Goal: Information Seeking & Learning: Learn about a topic

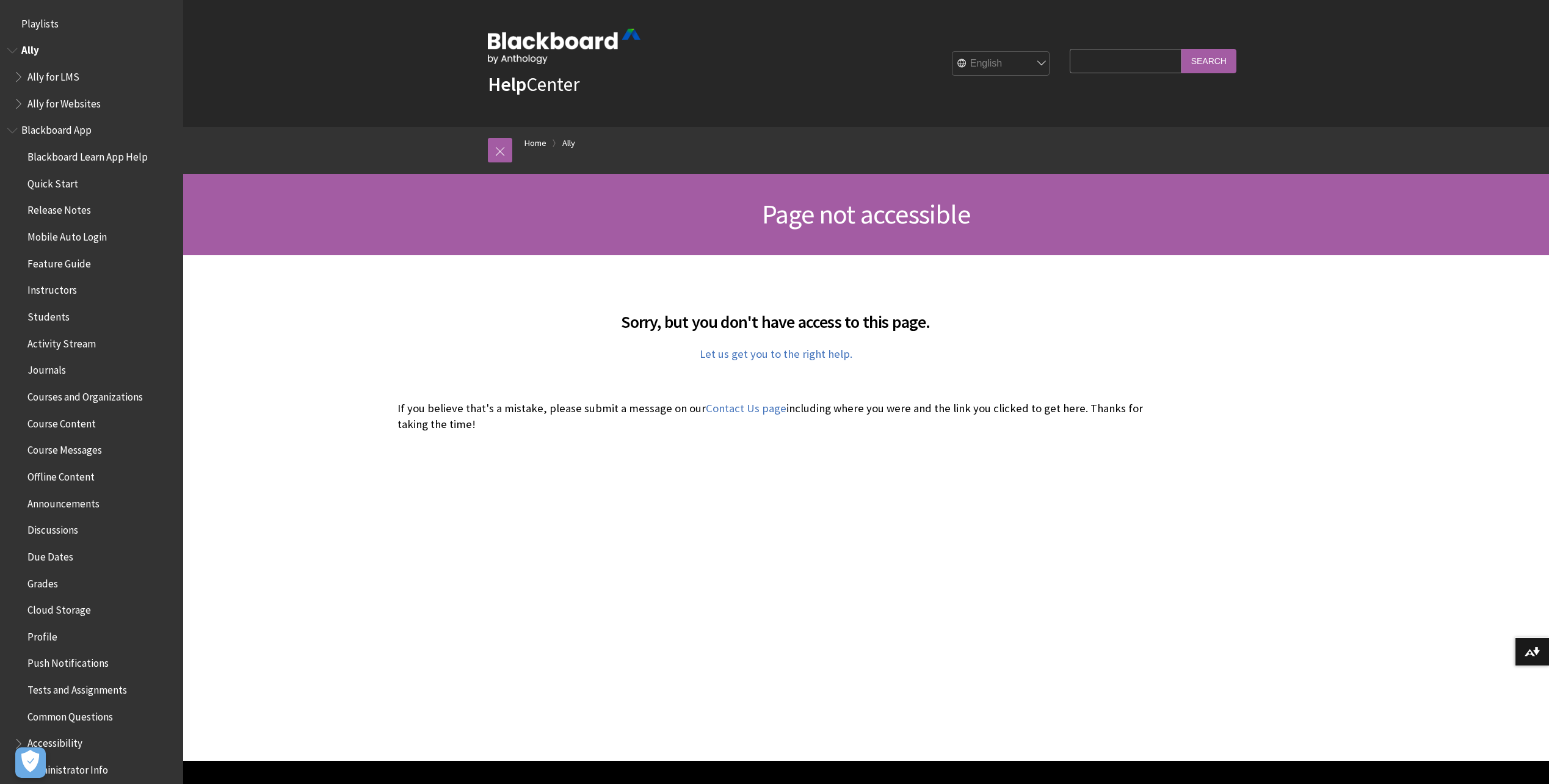
click at [33, 47] on span "Ally" at bounding box center [30, 48] width 18 height 16
click at [56, 81] on span "Ally for LMS" at bounding box center [54, 74] width 52 height 16
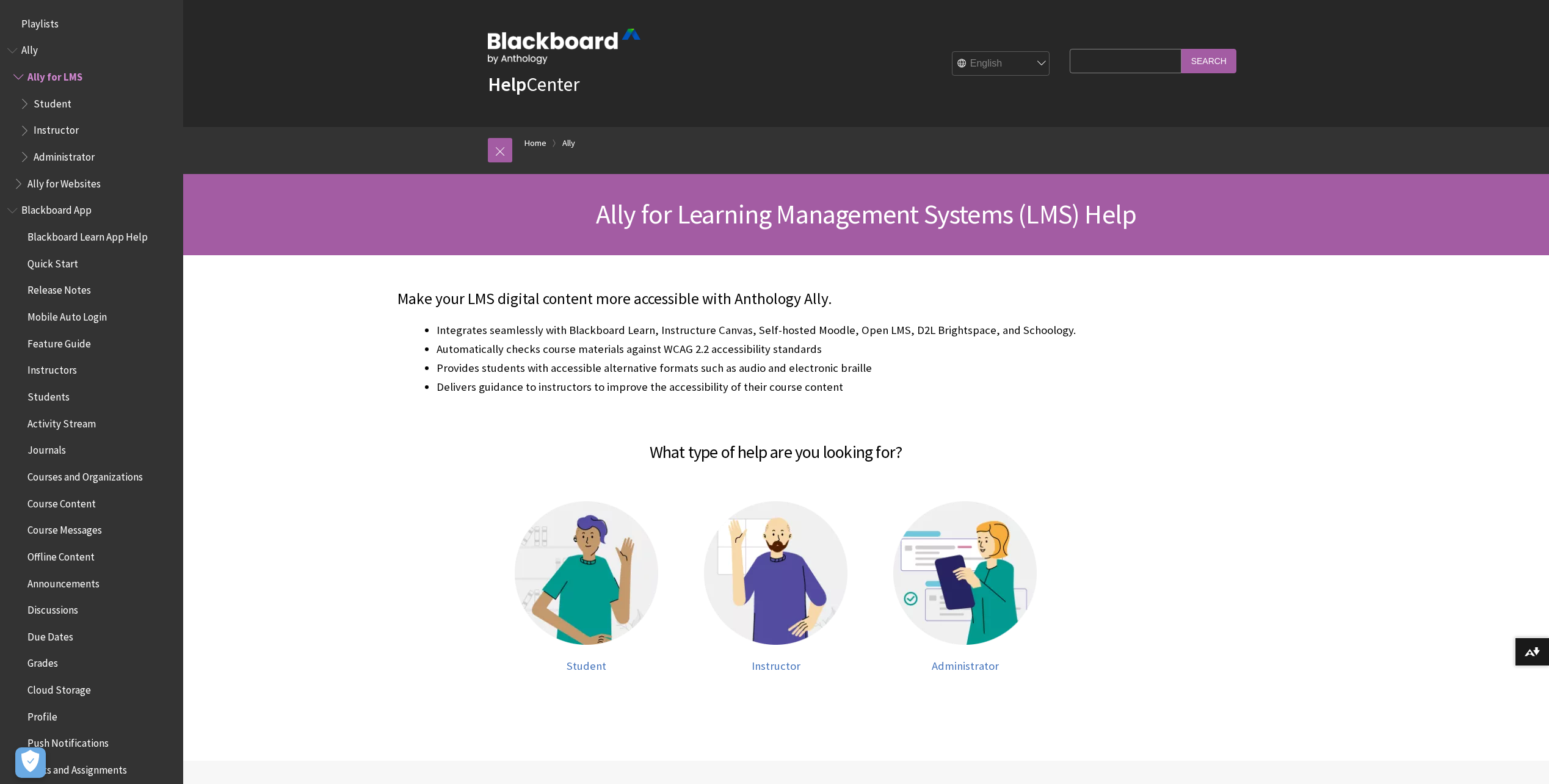
scroll to position [48, 0]
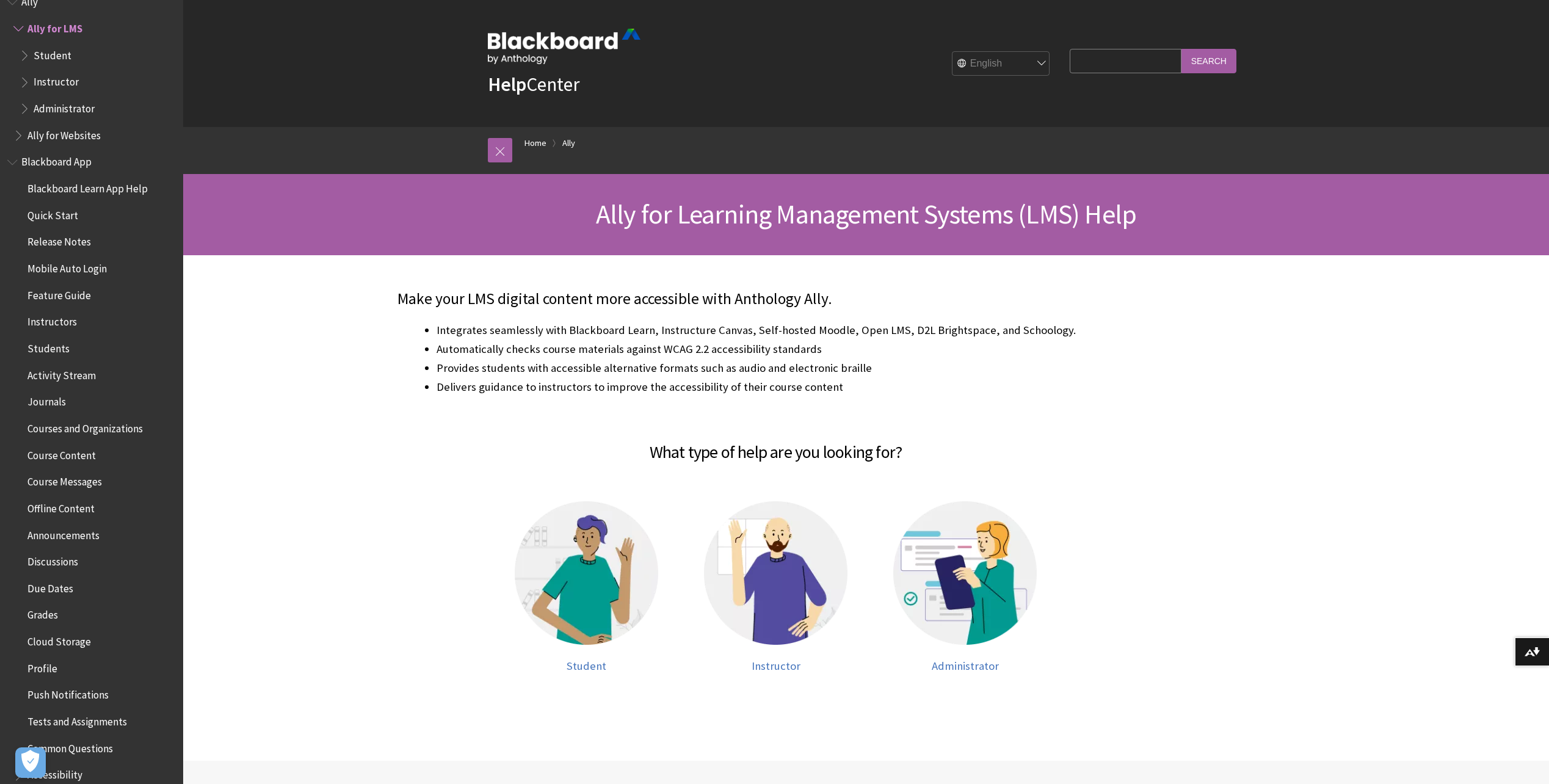
click at [61, 78] on span "Instructor" at bounding box center [56, 80] width 45 height 16
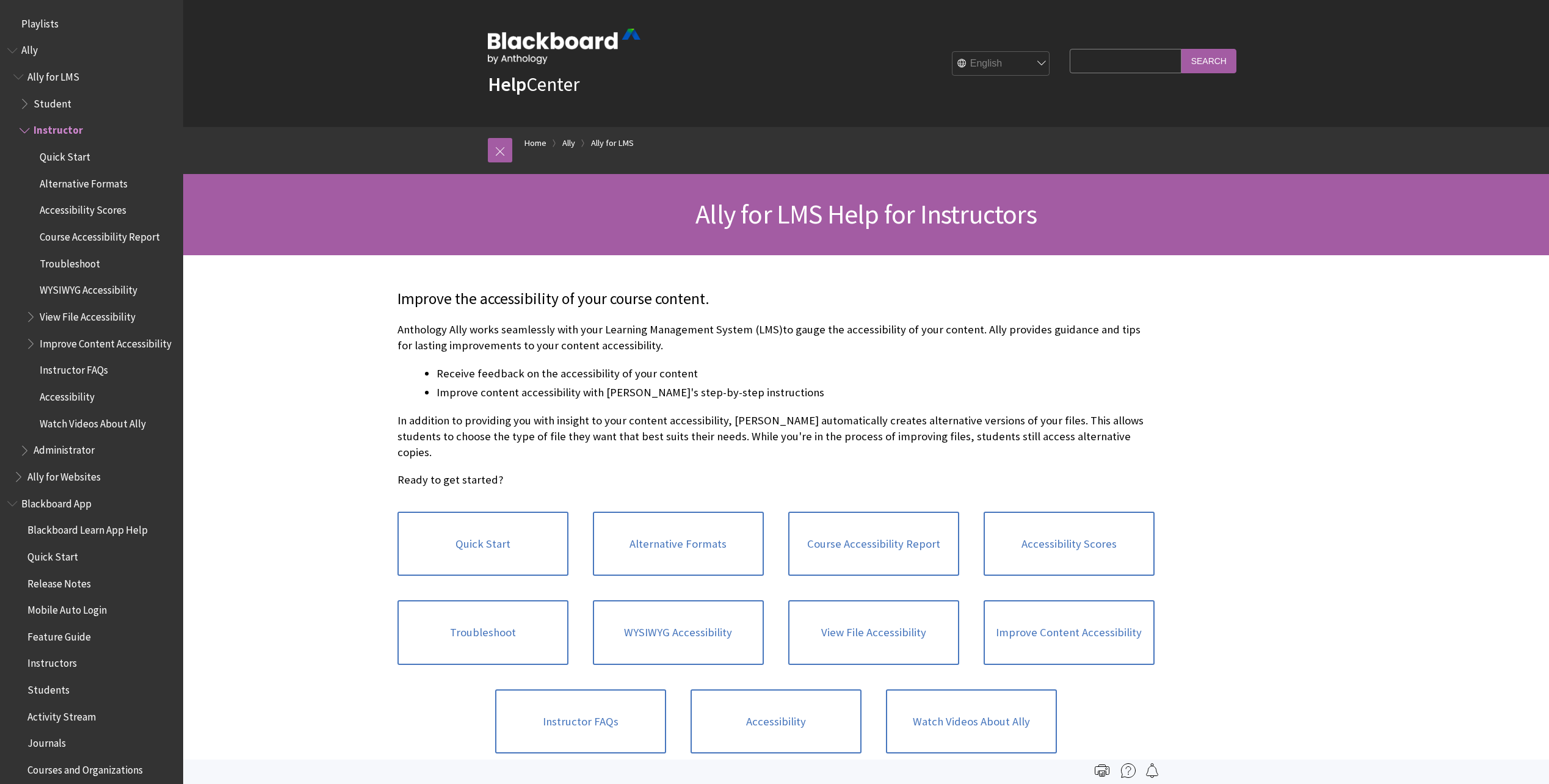
scroll to position [102, 0]
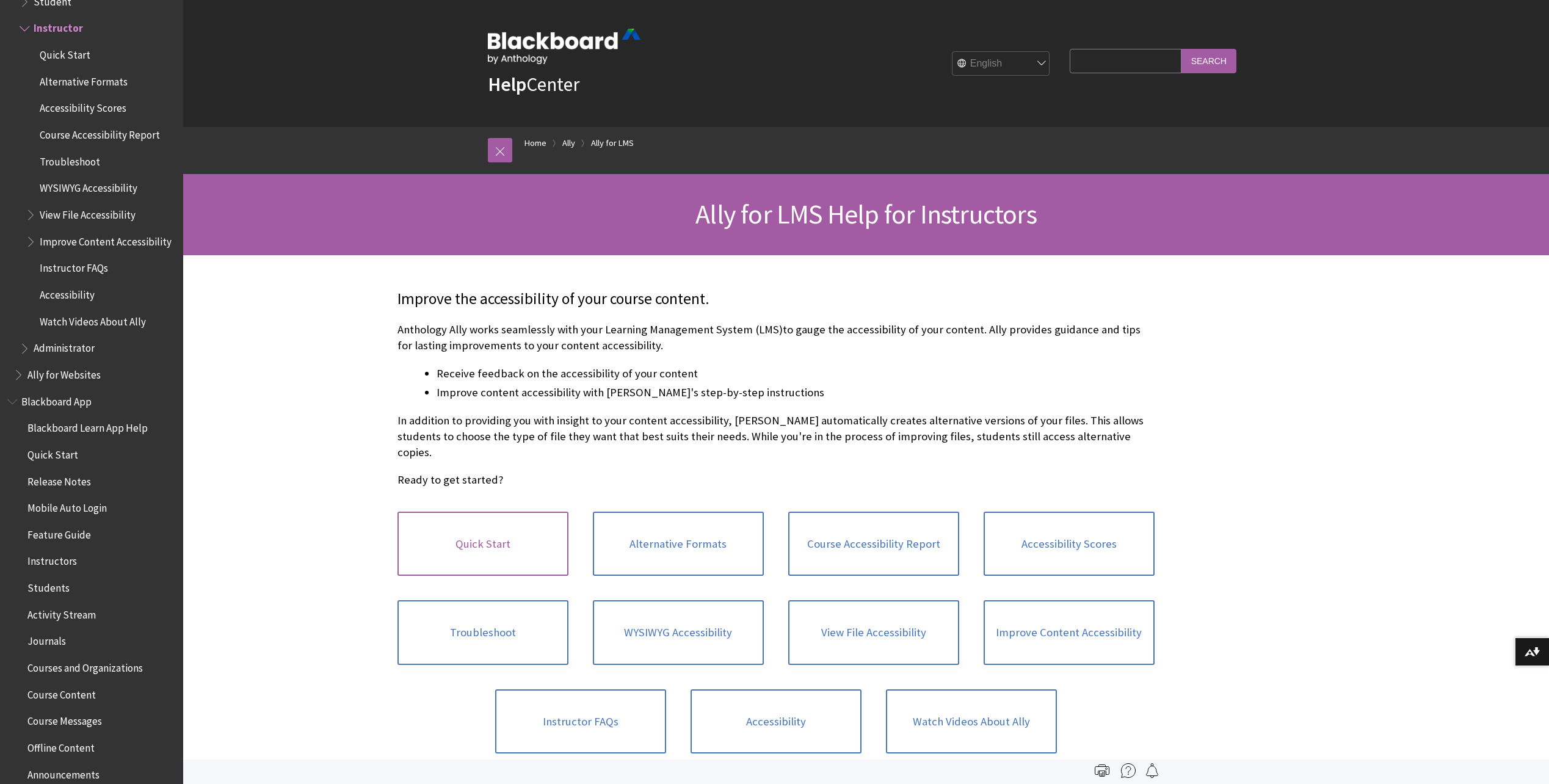
click at [512, 523] on link "Quick Start" at bounding box center [483, 544] width 171 height 64
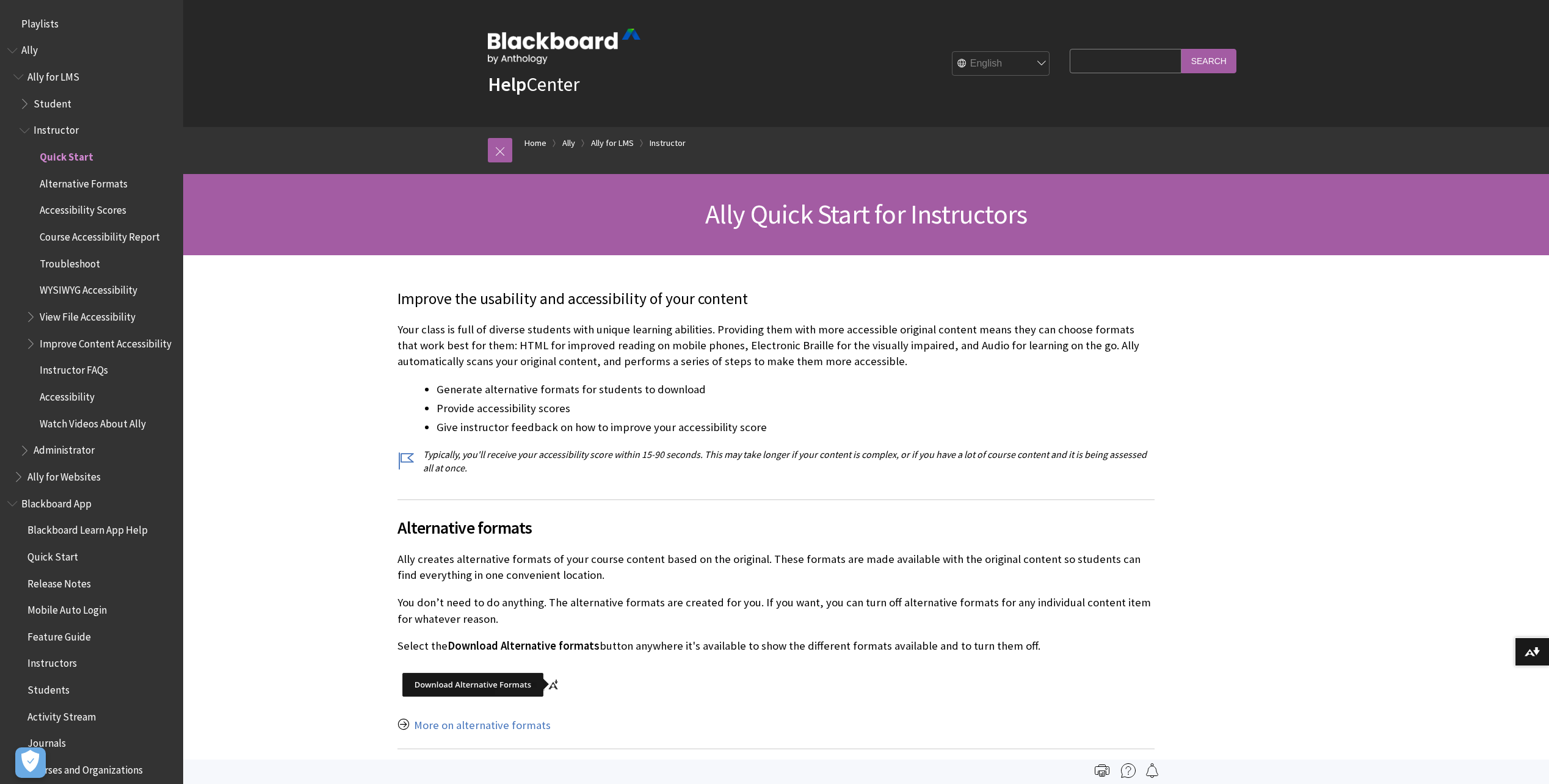
scroll to position [128, 0]
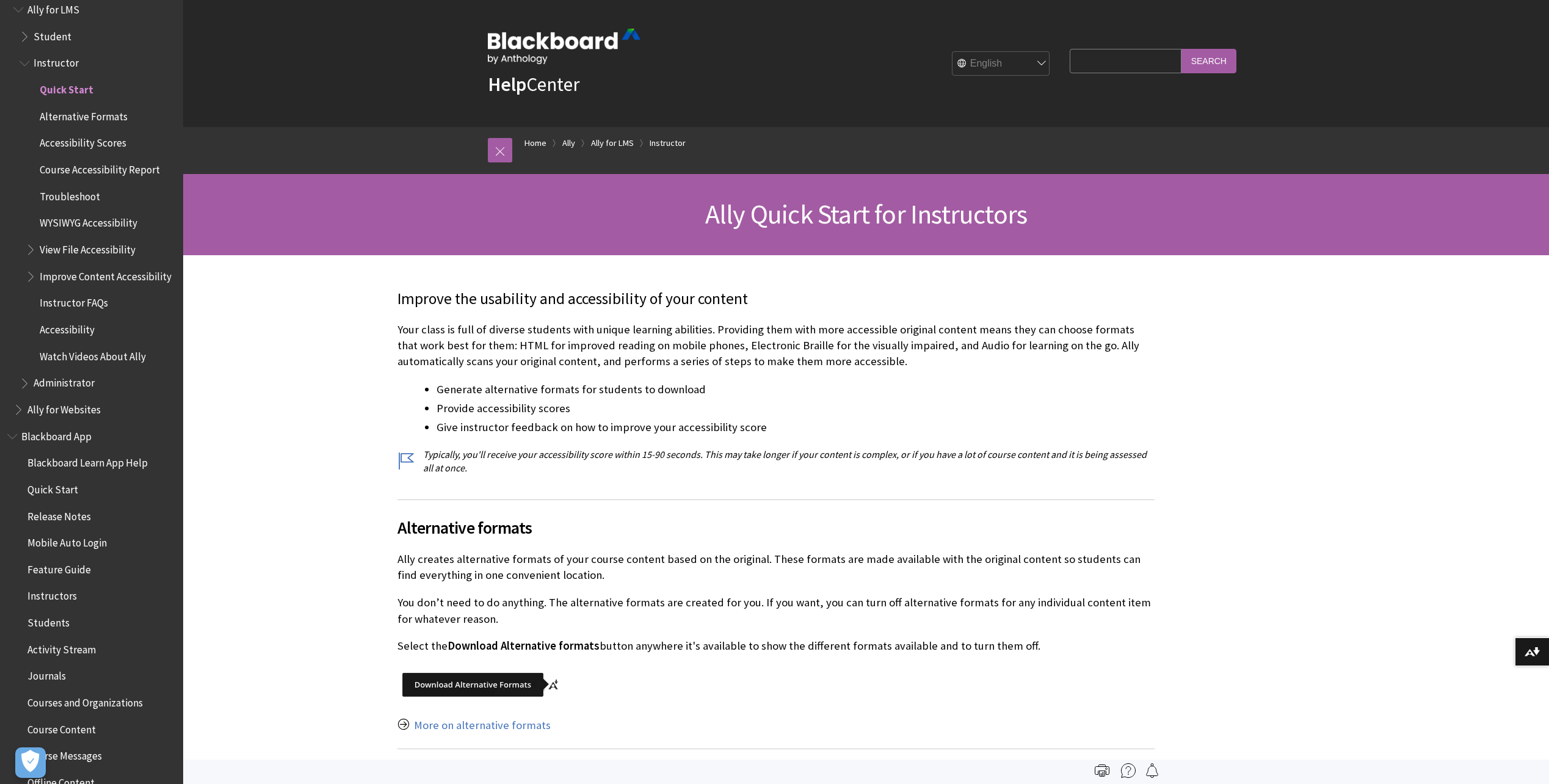
scroll to position [6, 0]
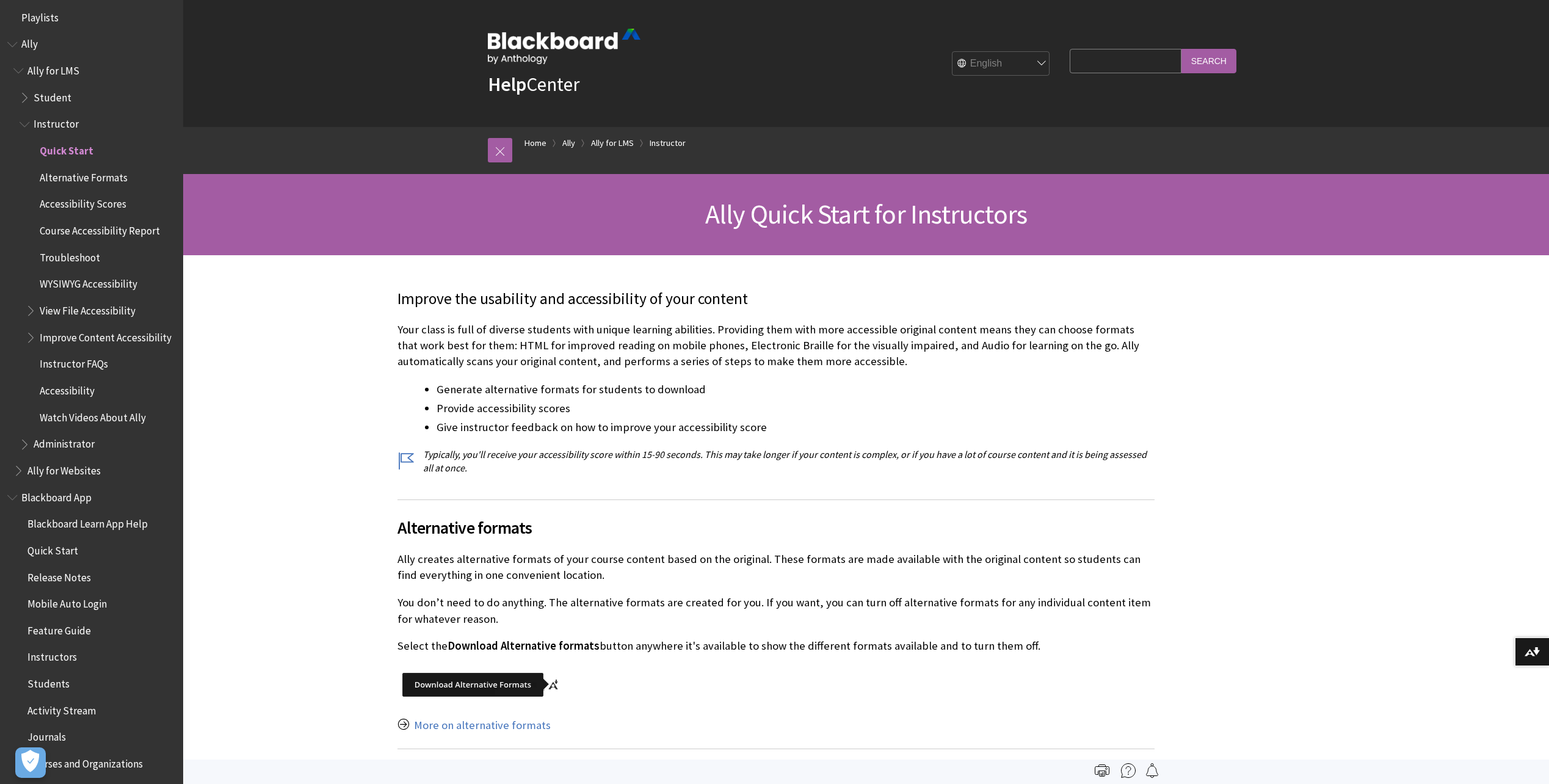
click at [58, 88] on span "Student" at bounding box center [53, 96] width 38 height 16
click at [23, 94] on span "Book outline for Anthology Ally Help" at bounding box center [26, 95] width 13 height 15
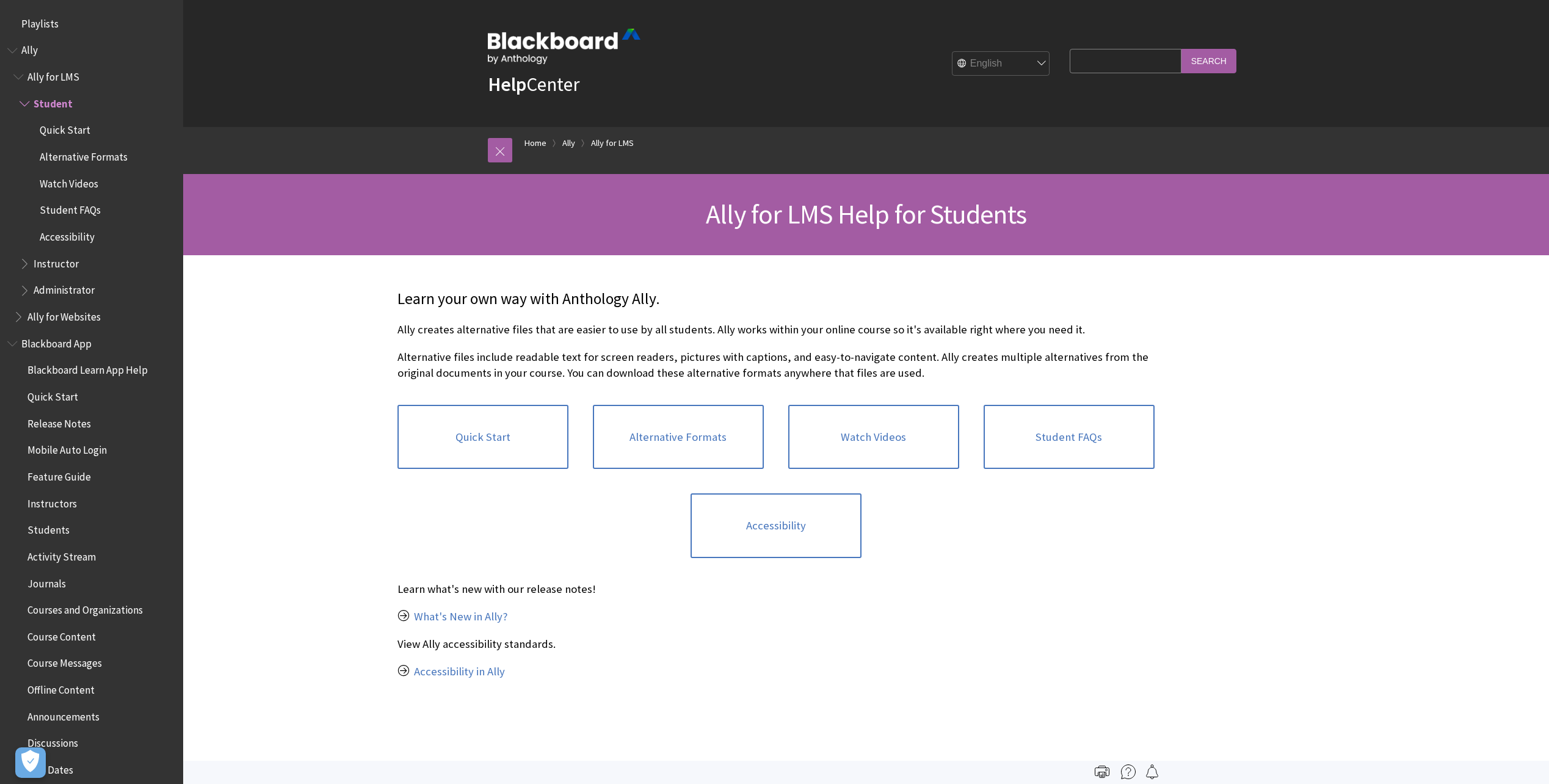
scroll to position [75, 0]
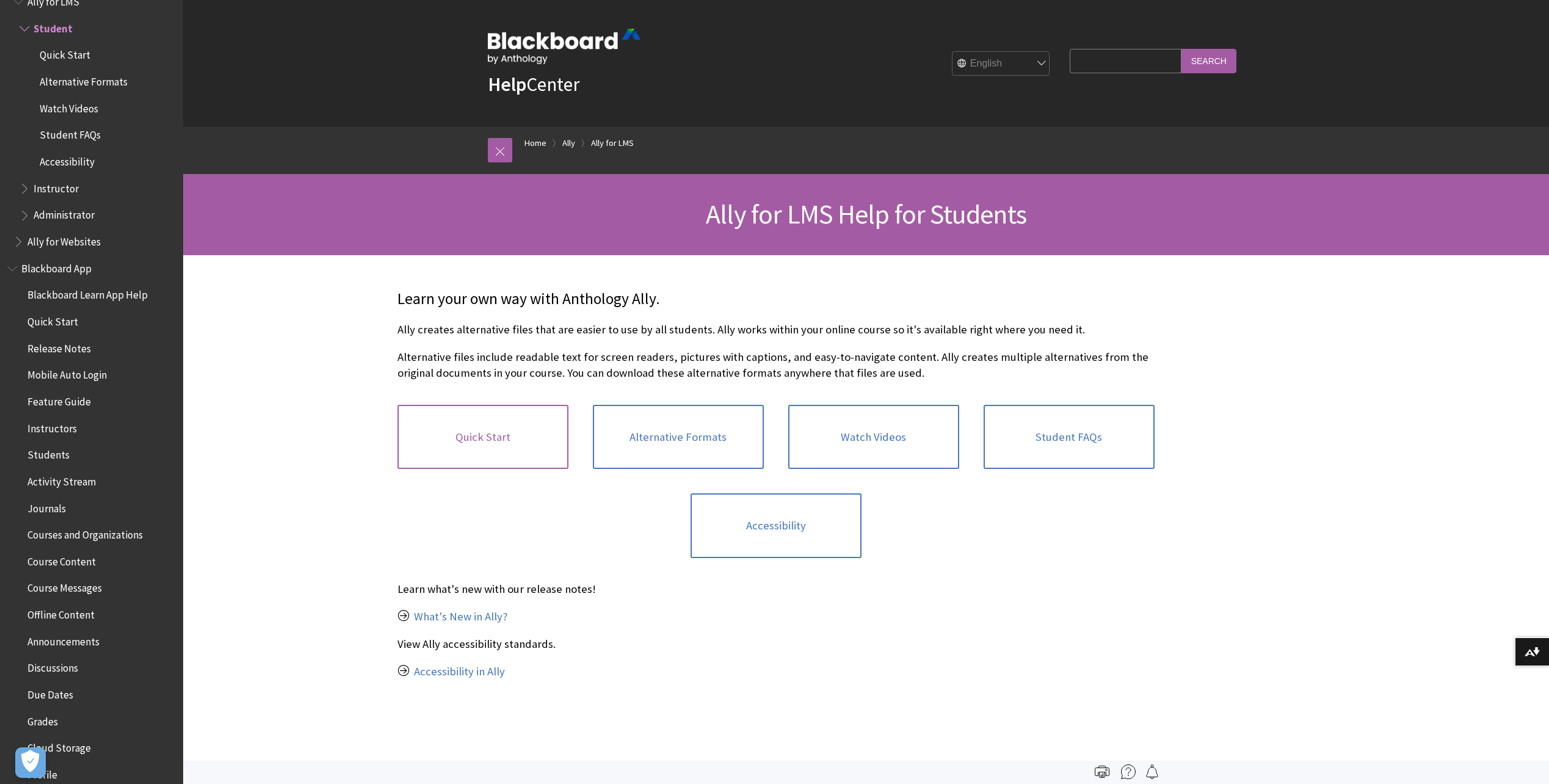
click at [501, 439] on link "Quick Start" at bounding box center [483, 437] width 171 height 64
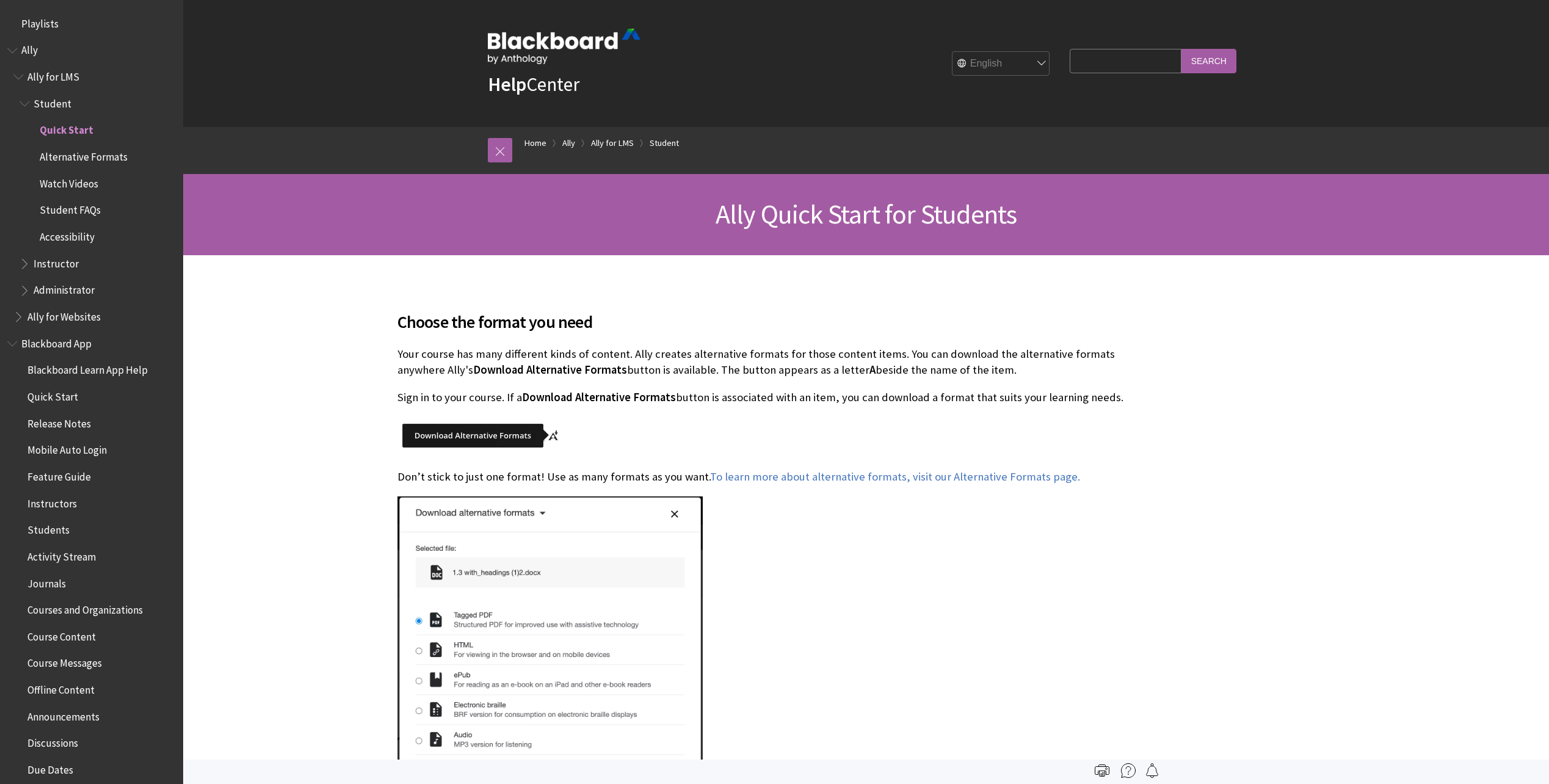
scroll to position [102, 0]
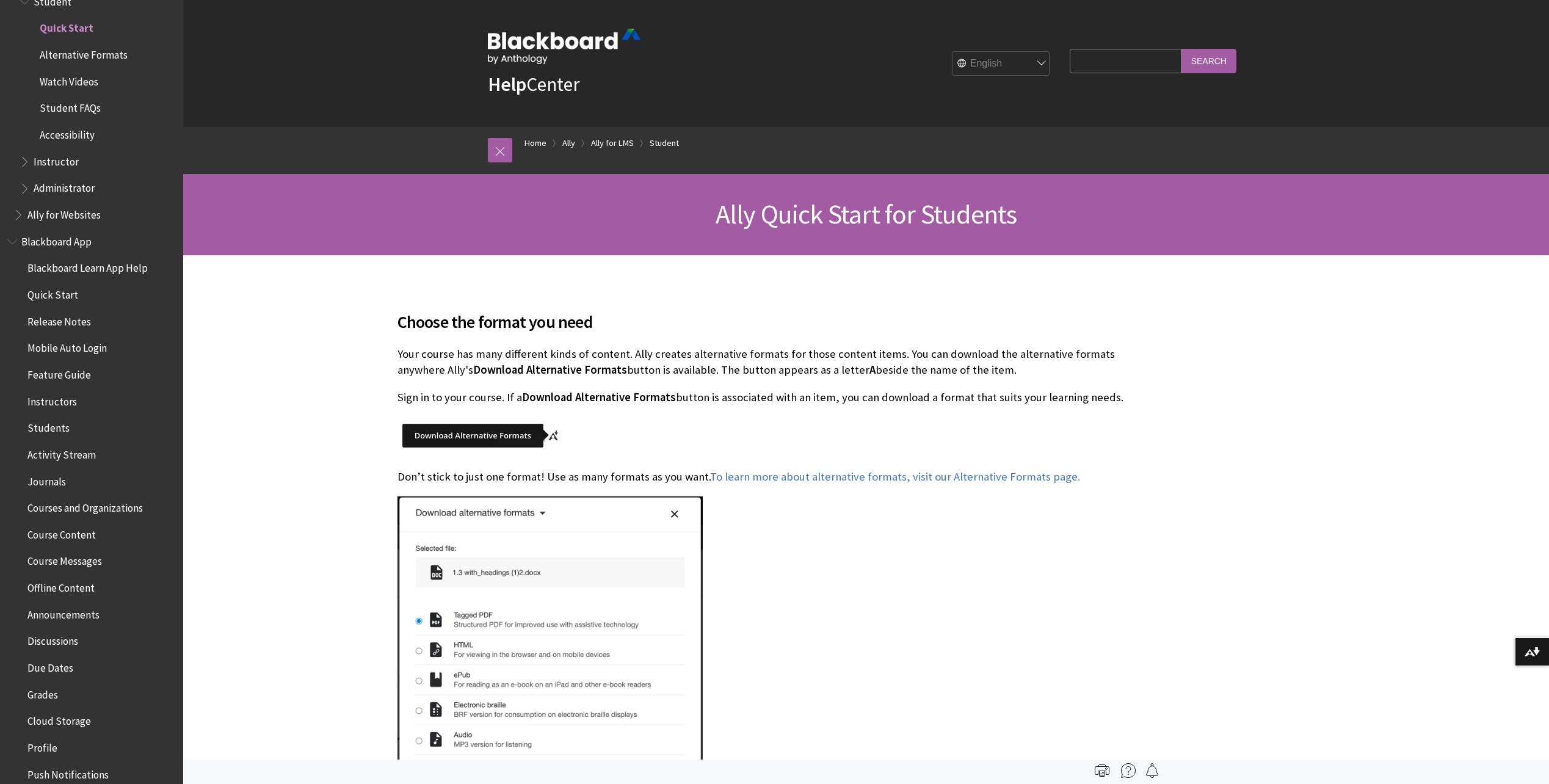
click at [937, 210] on span "Ally Quick Start for Students" at bounding box center [866, 214] width 302 height 34
click at [920, 473] on link "To learn more about alternative formats, visit our Alternative Formats page." at bounding box center [894, 476] width 370 height 14
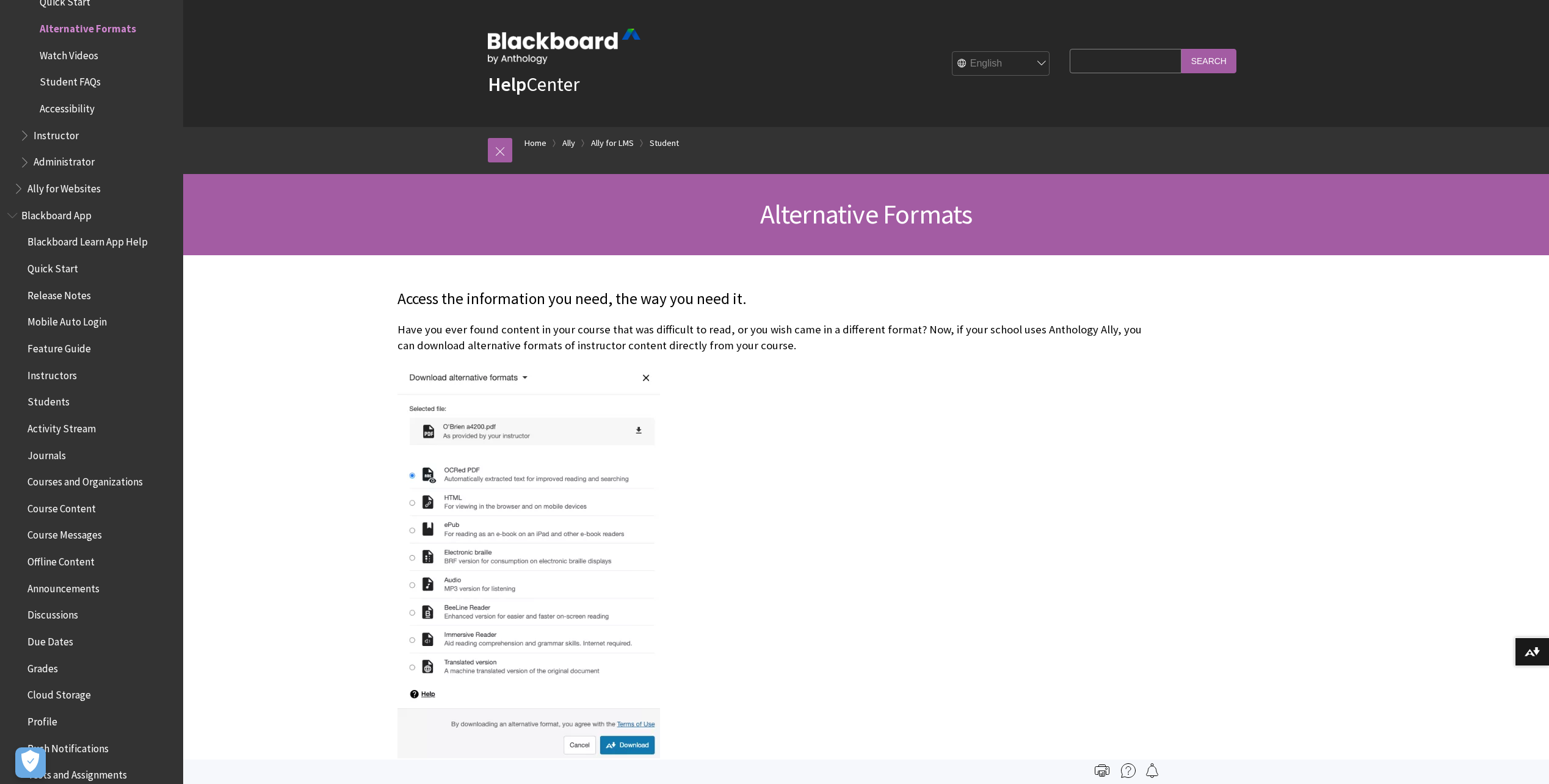
scroll to position [67, 0]
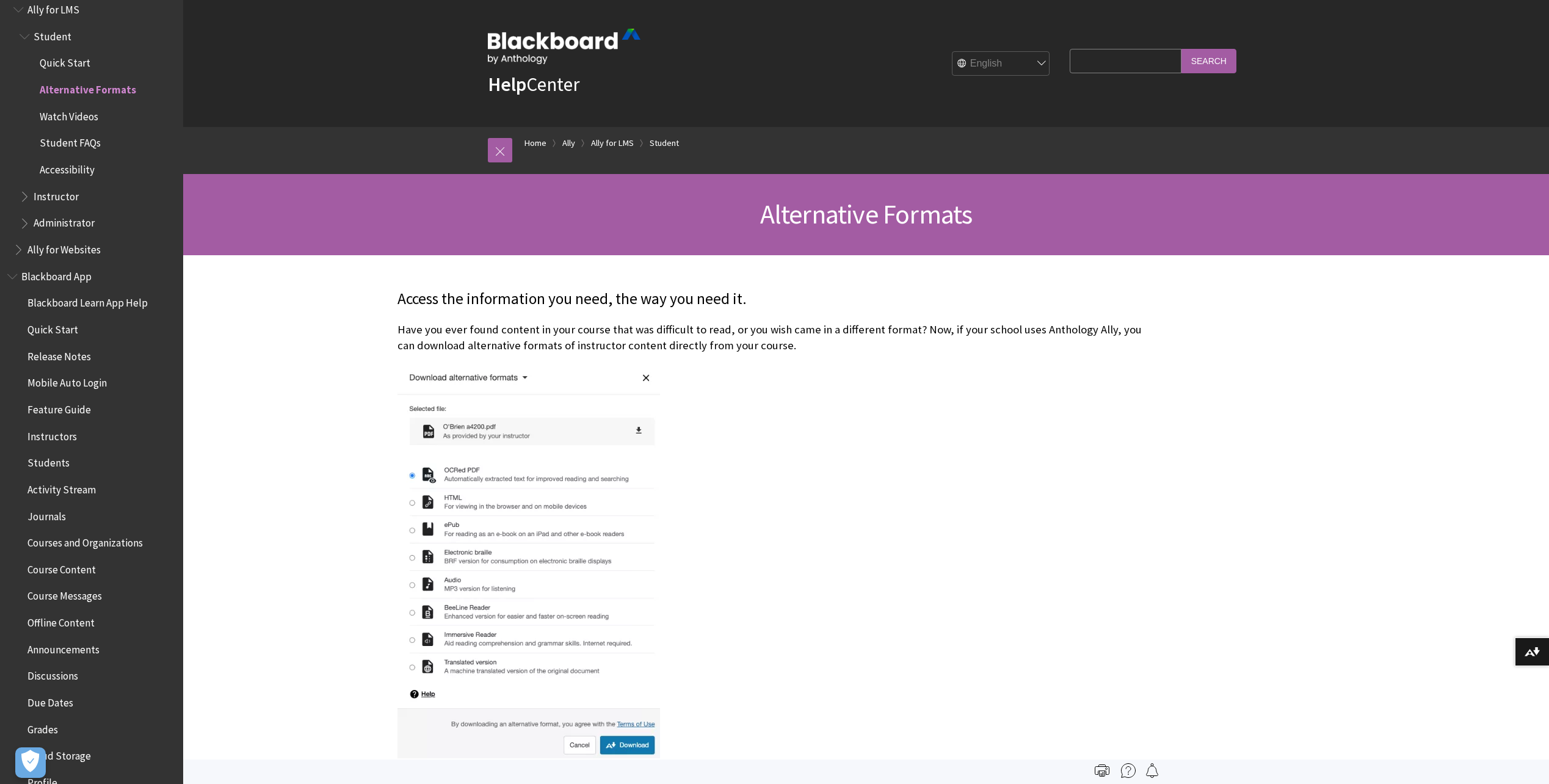
click at [47, 32] on span "Student" at bounding box center [53, 34] width 38 height 16
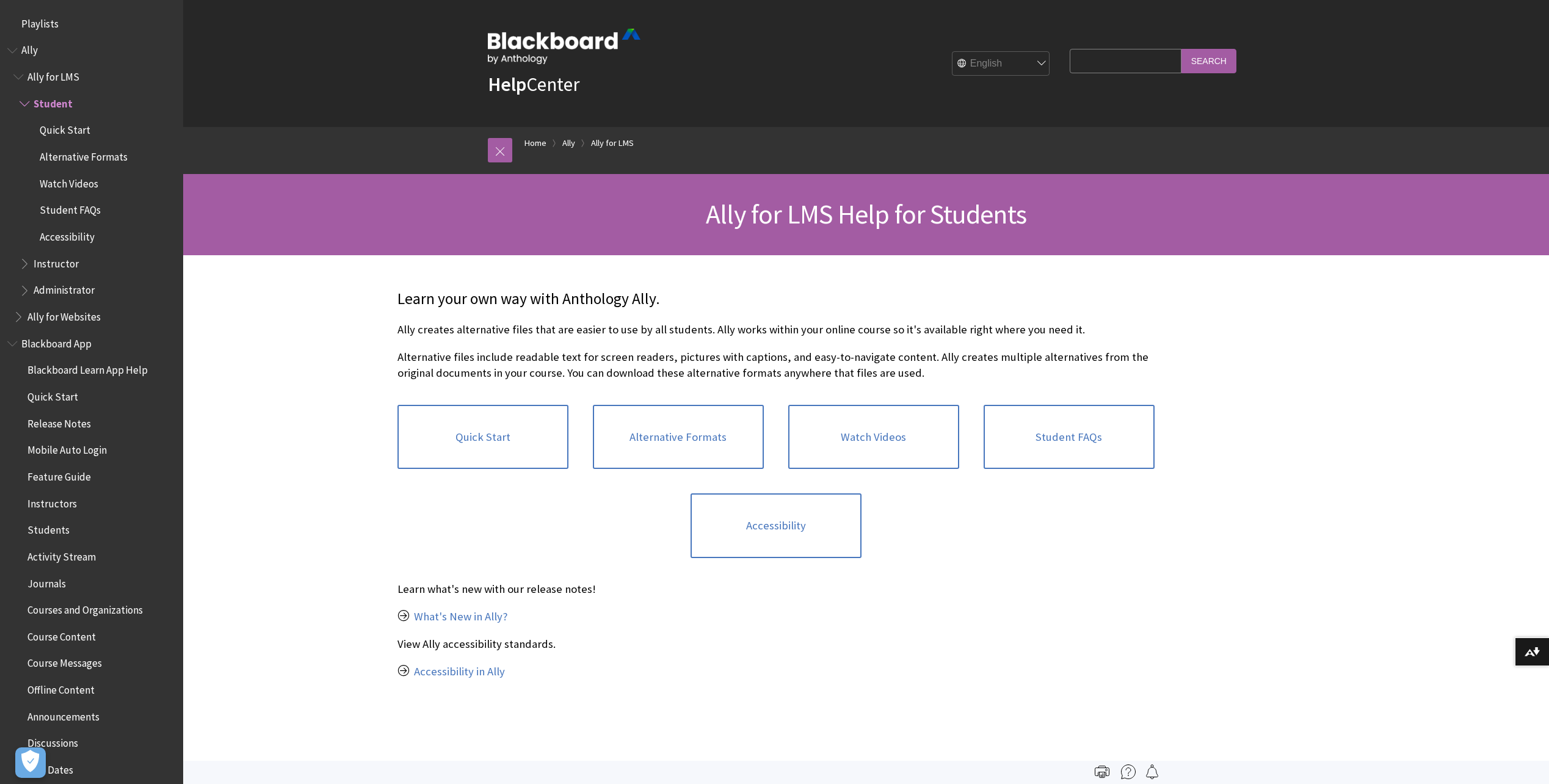
scroll to position [75, 0]
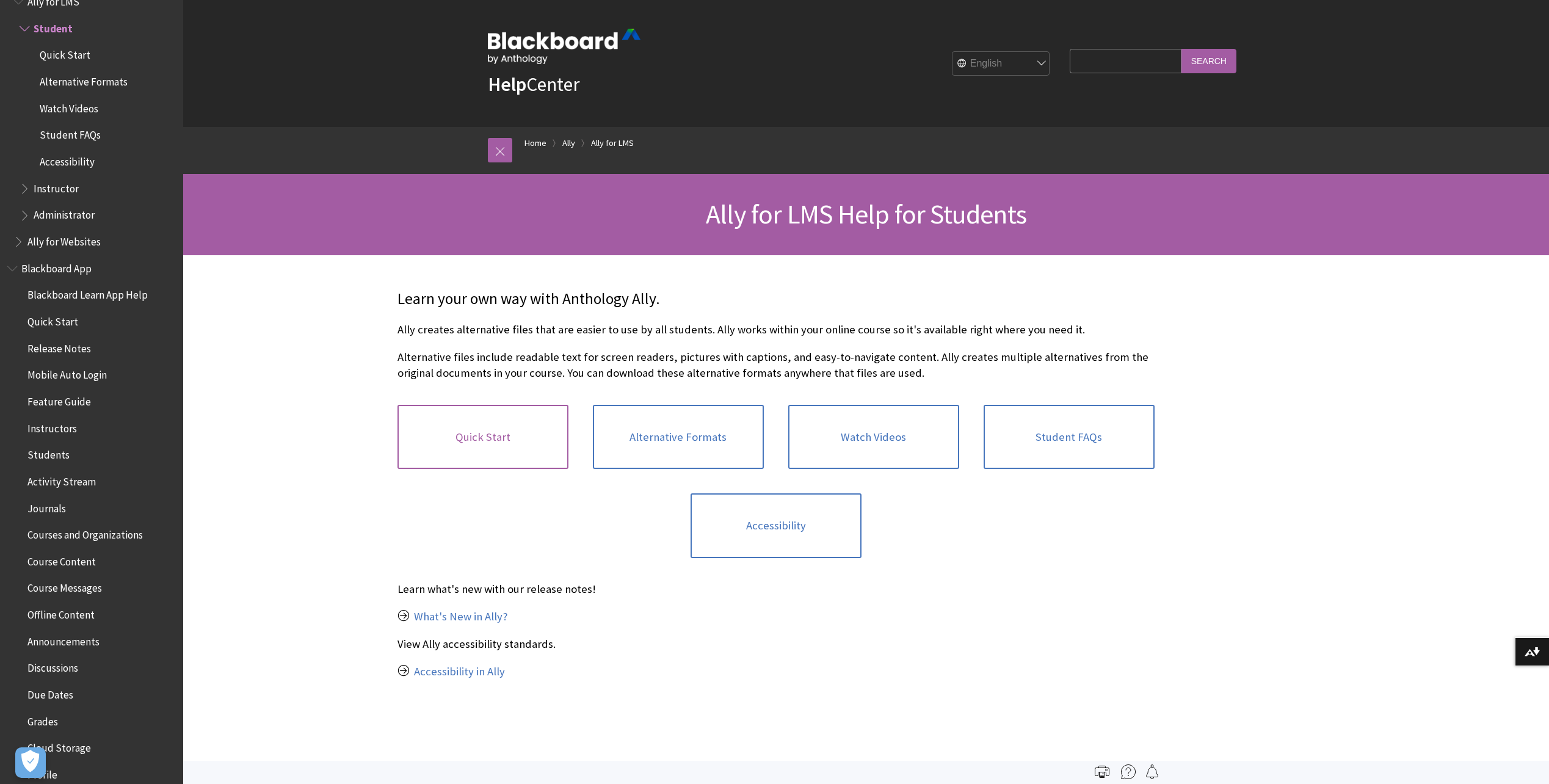
click at [494, 433] on link "Quick Start" at bounding box center [483, 437] width 171 height 64
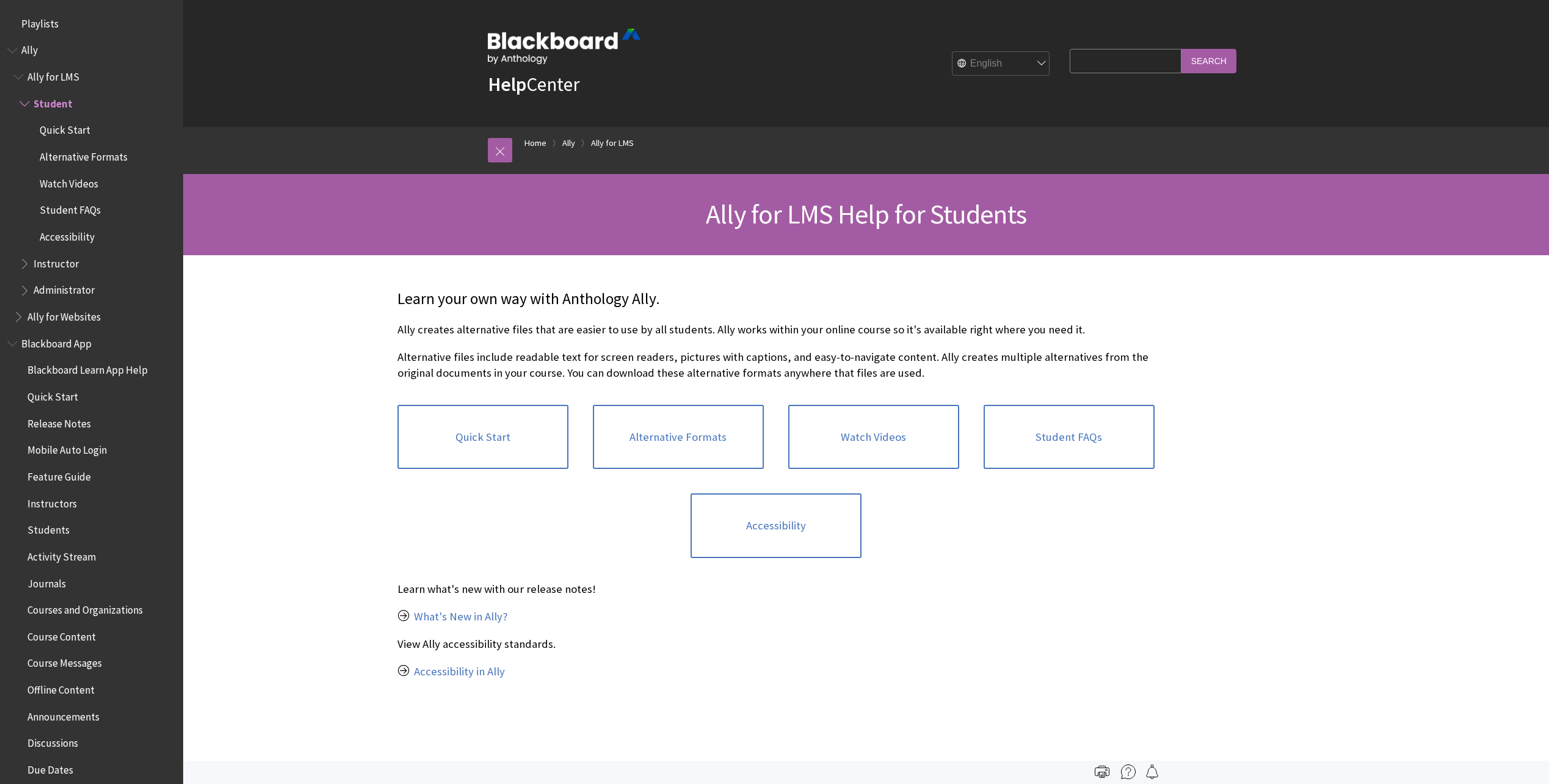
scroll to position [75, 0]
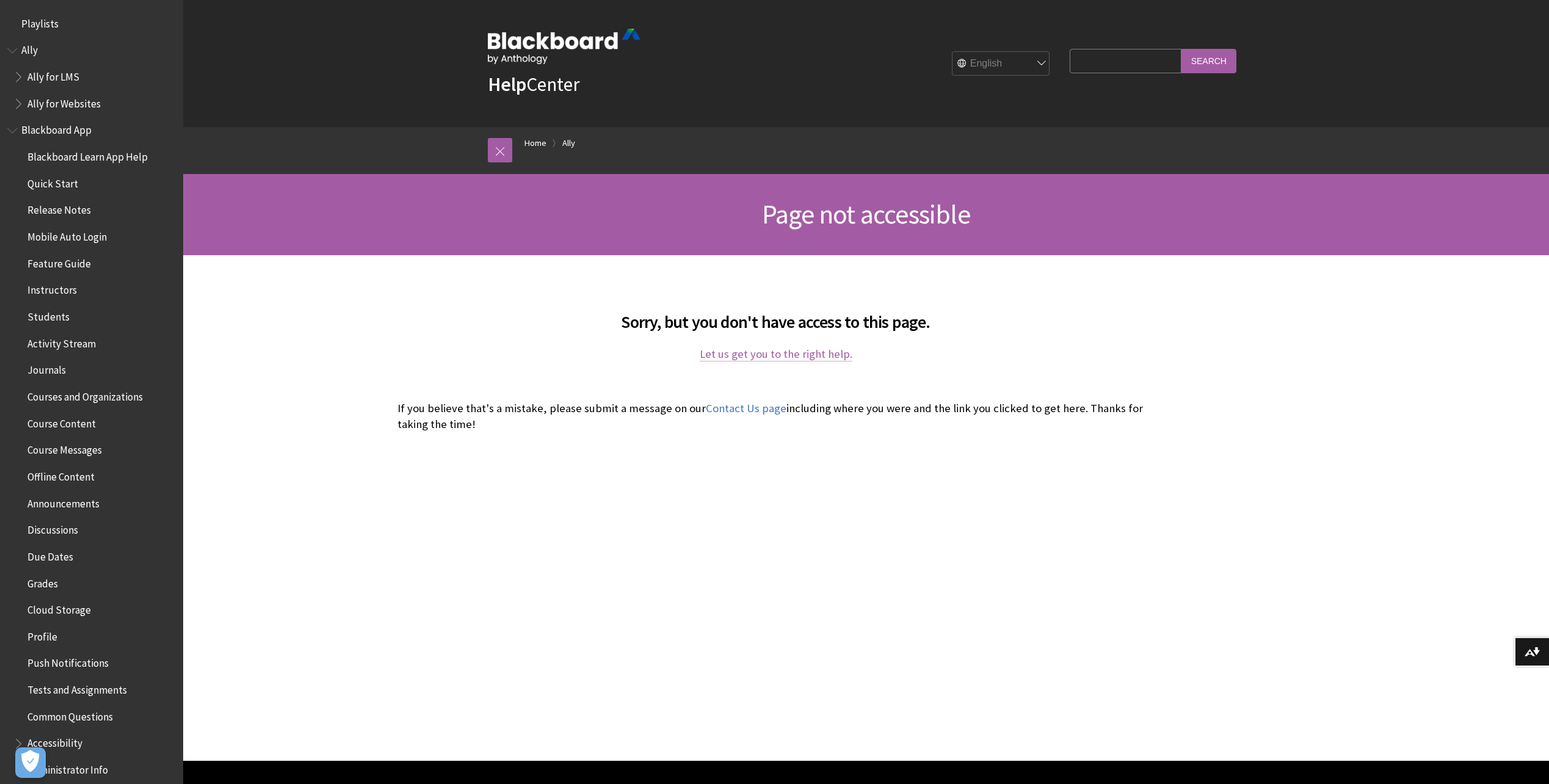
click at [739, 354] on link "Let us get you to the right help." at bounding box center [776, 354] width 153 height 14
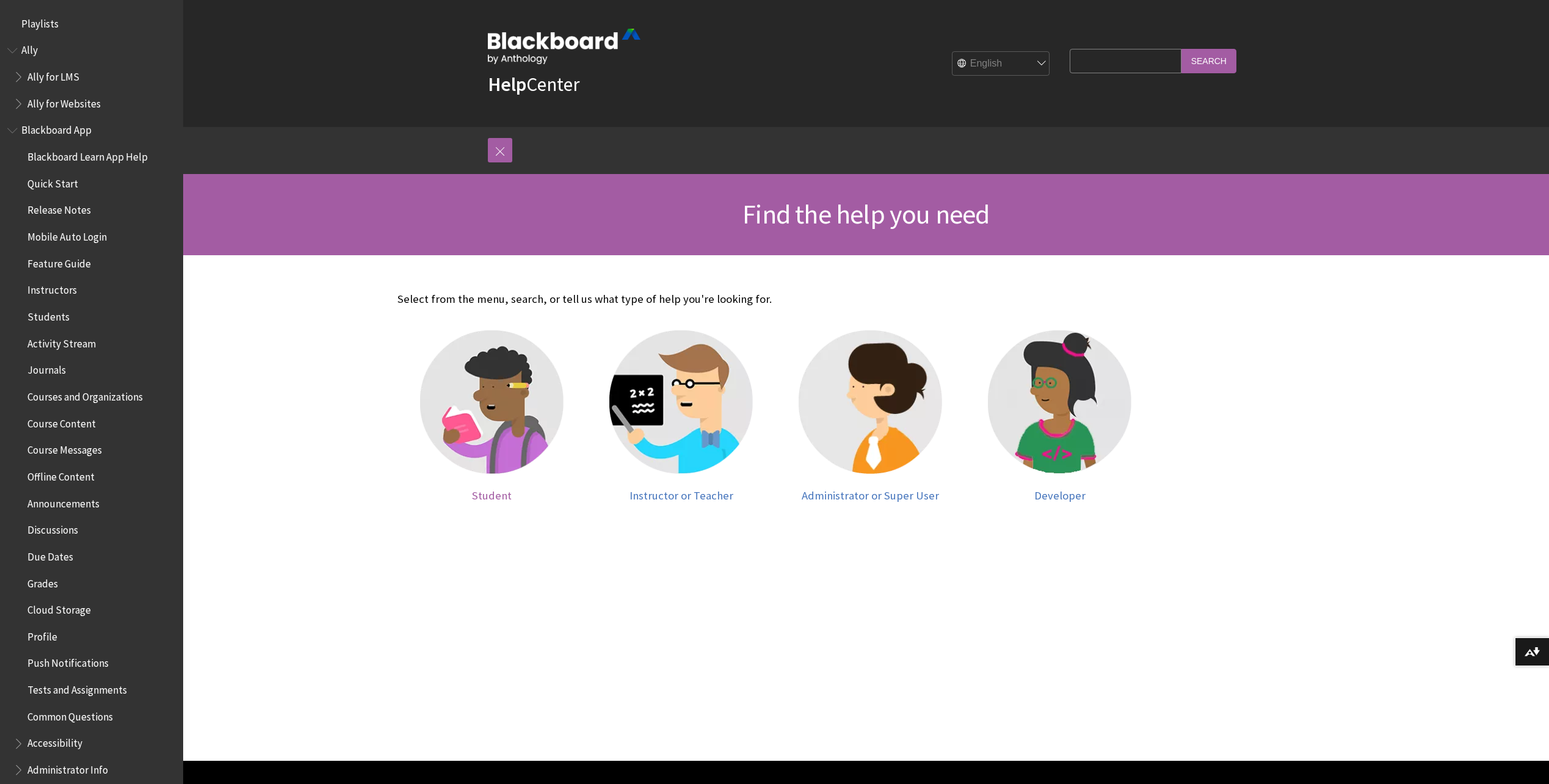
click at [484, 388] on img at bounding box center [492, 402] width 143 height 143
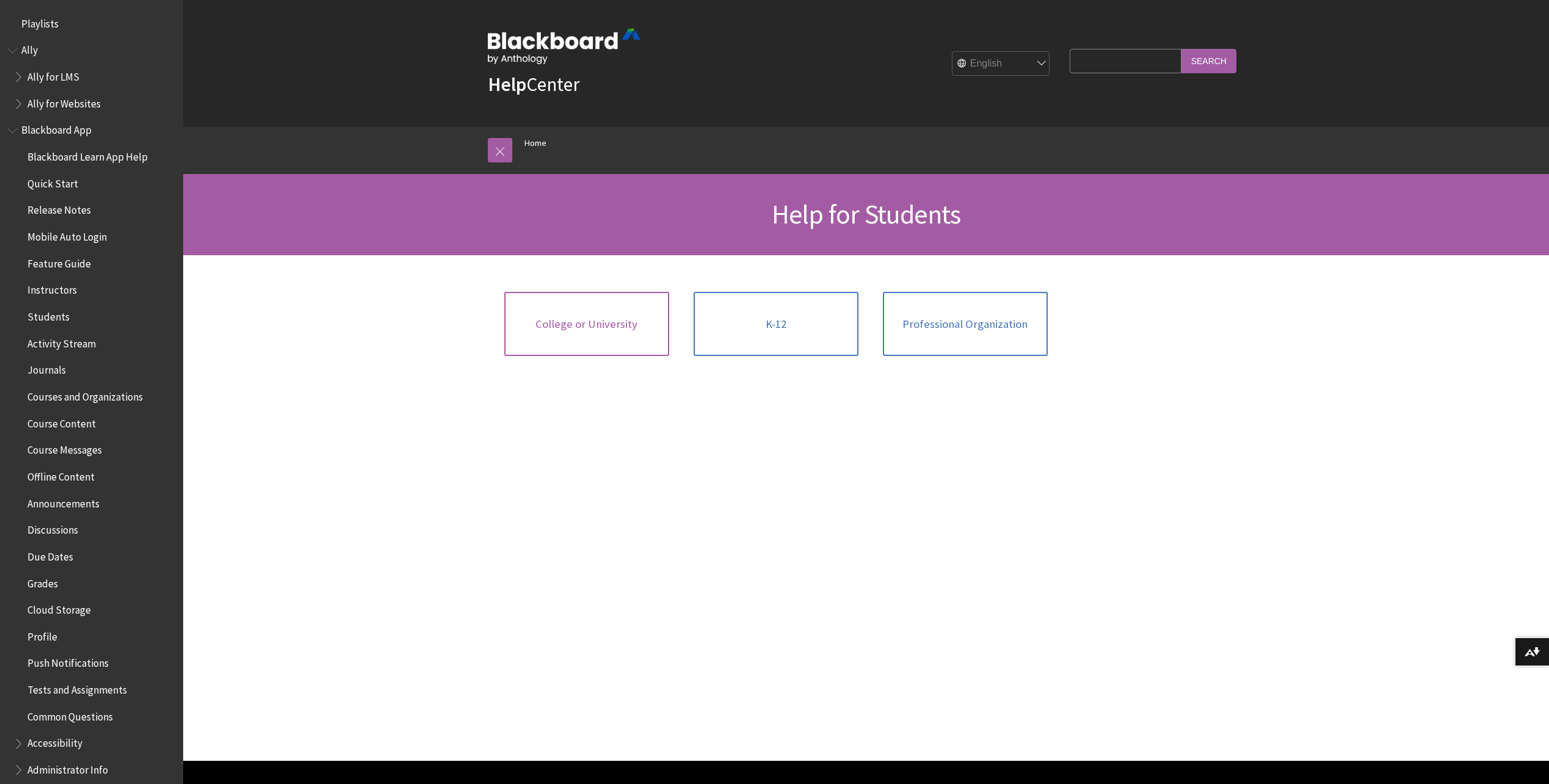
click at [594, 330] on span "College or University" at bounding box center [586, 324] width 102 height 13
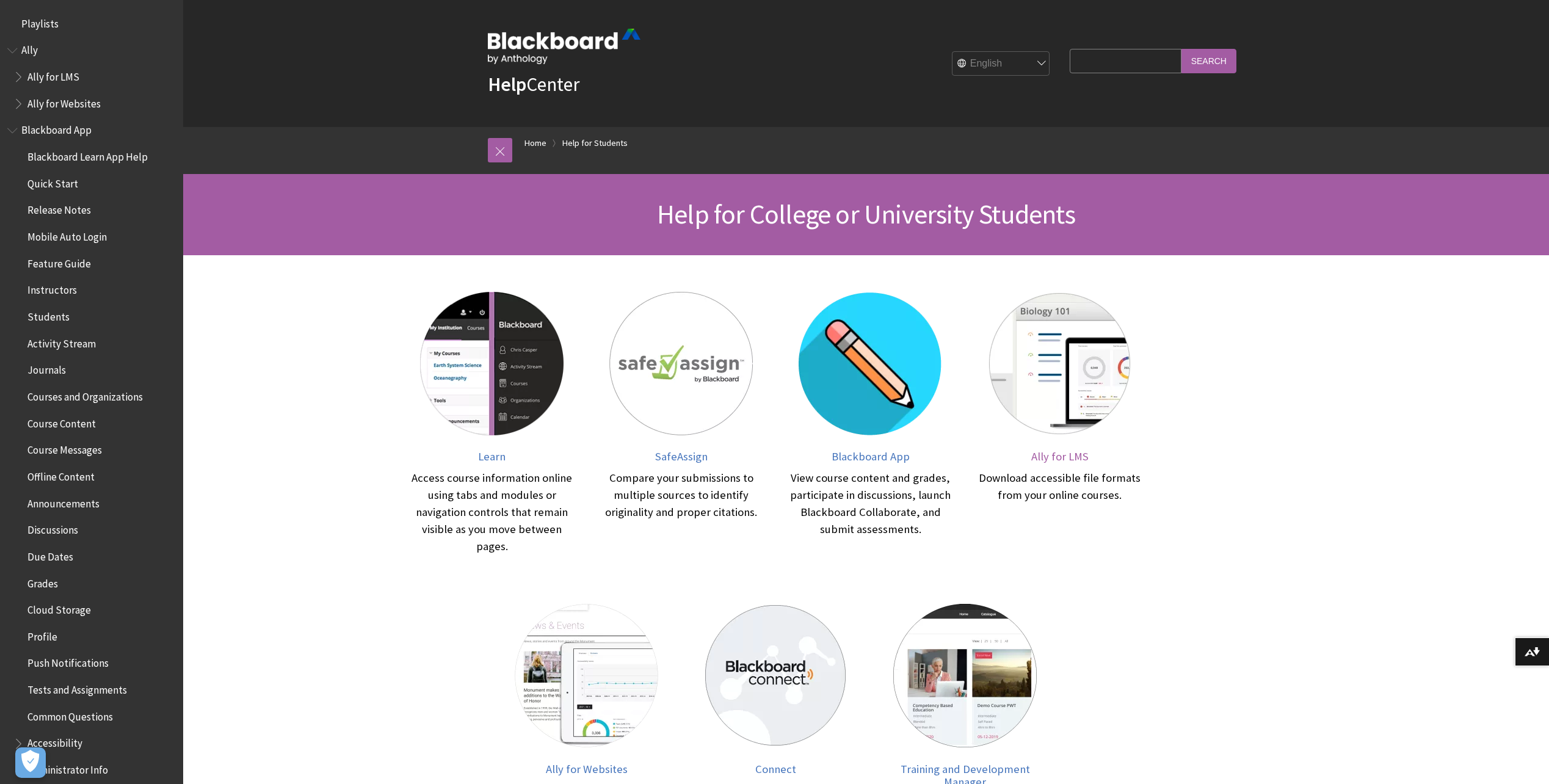
click at [1061, 379] on img at bounding box center [1059, 363] width 143 height 143
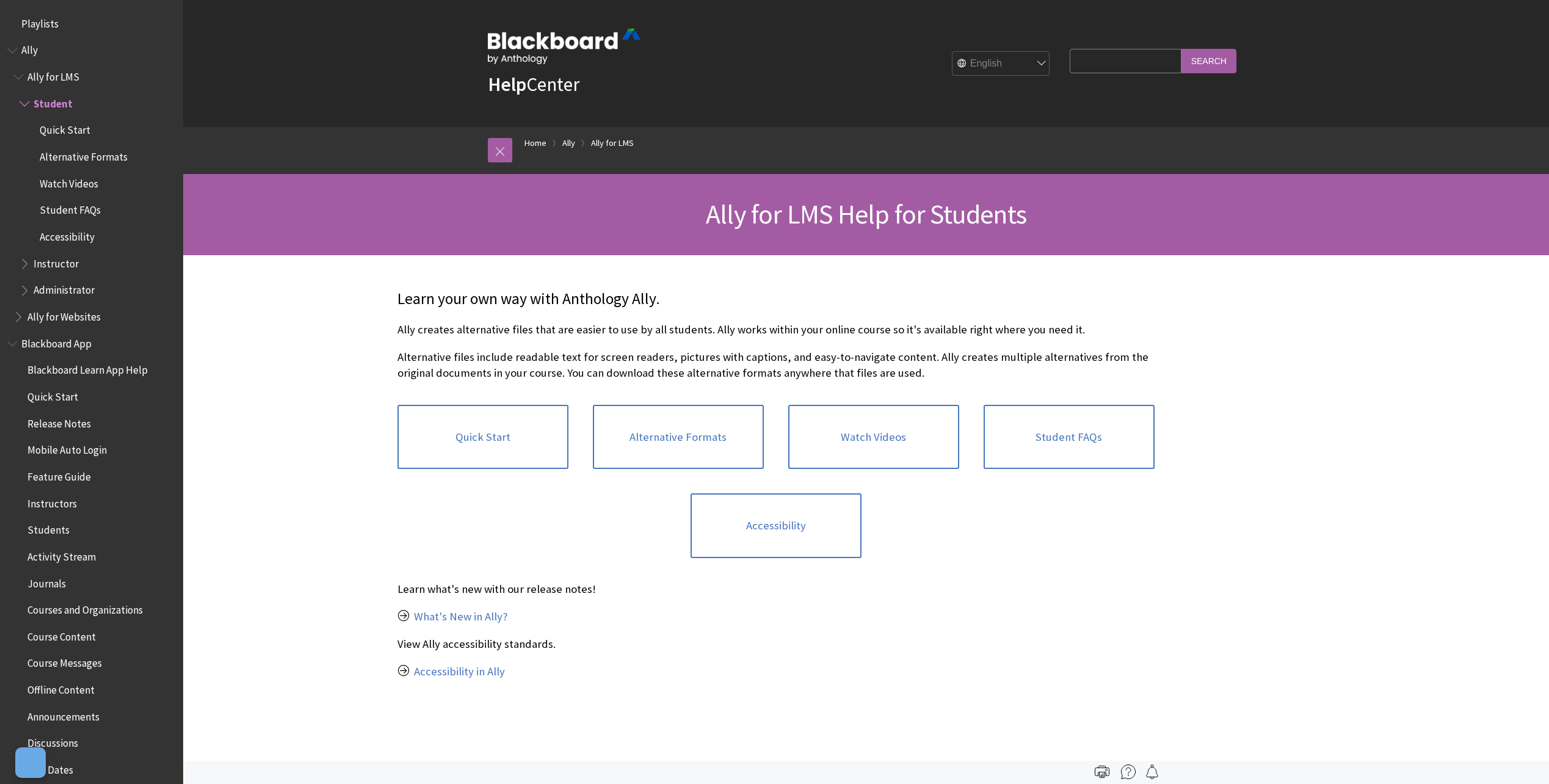
scroll to position [75, 0]
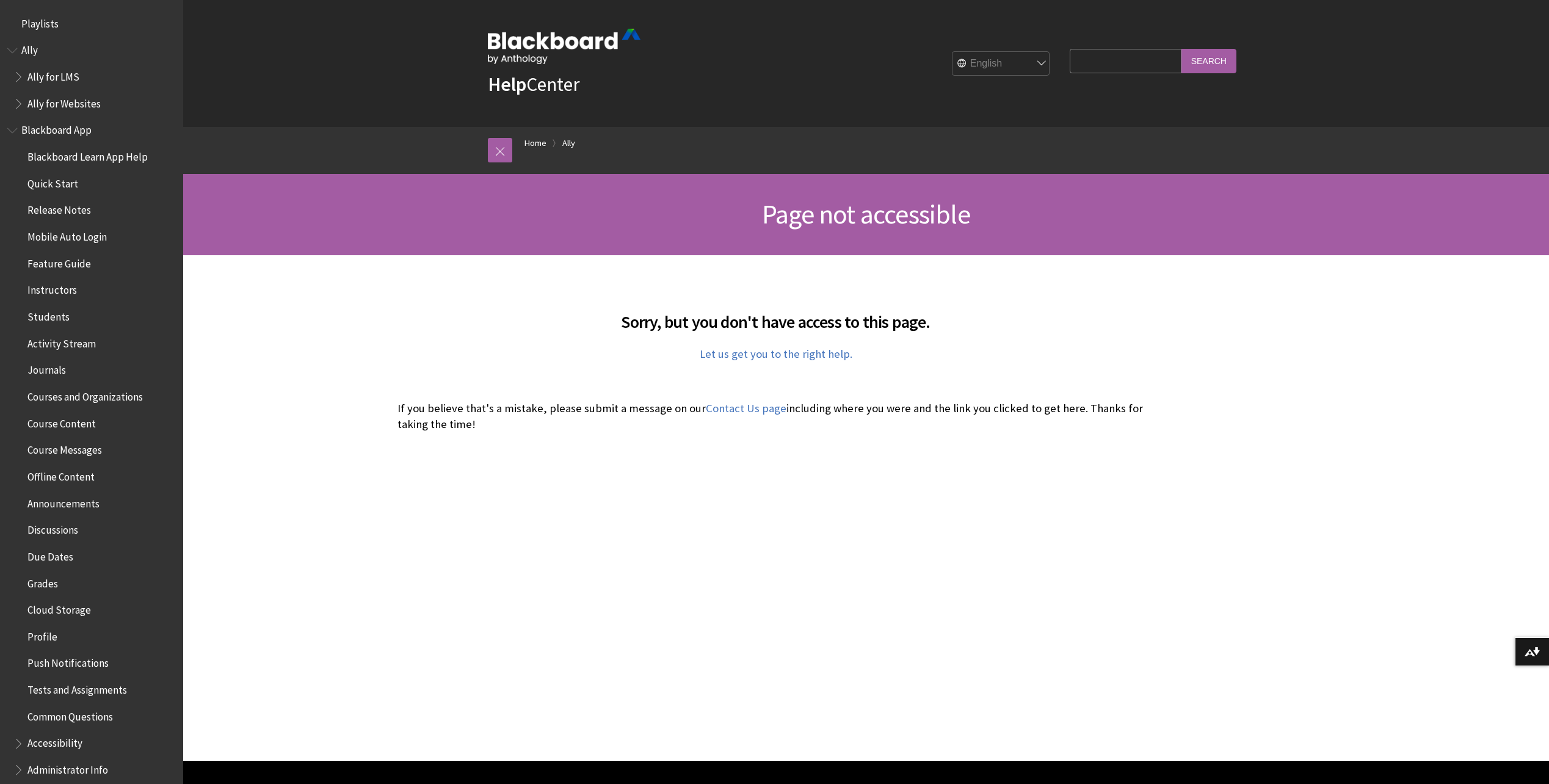
click at [62, 69] on span "Ally for LMS" at bounding box center [54, 74] width 52 height 16
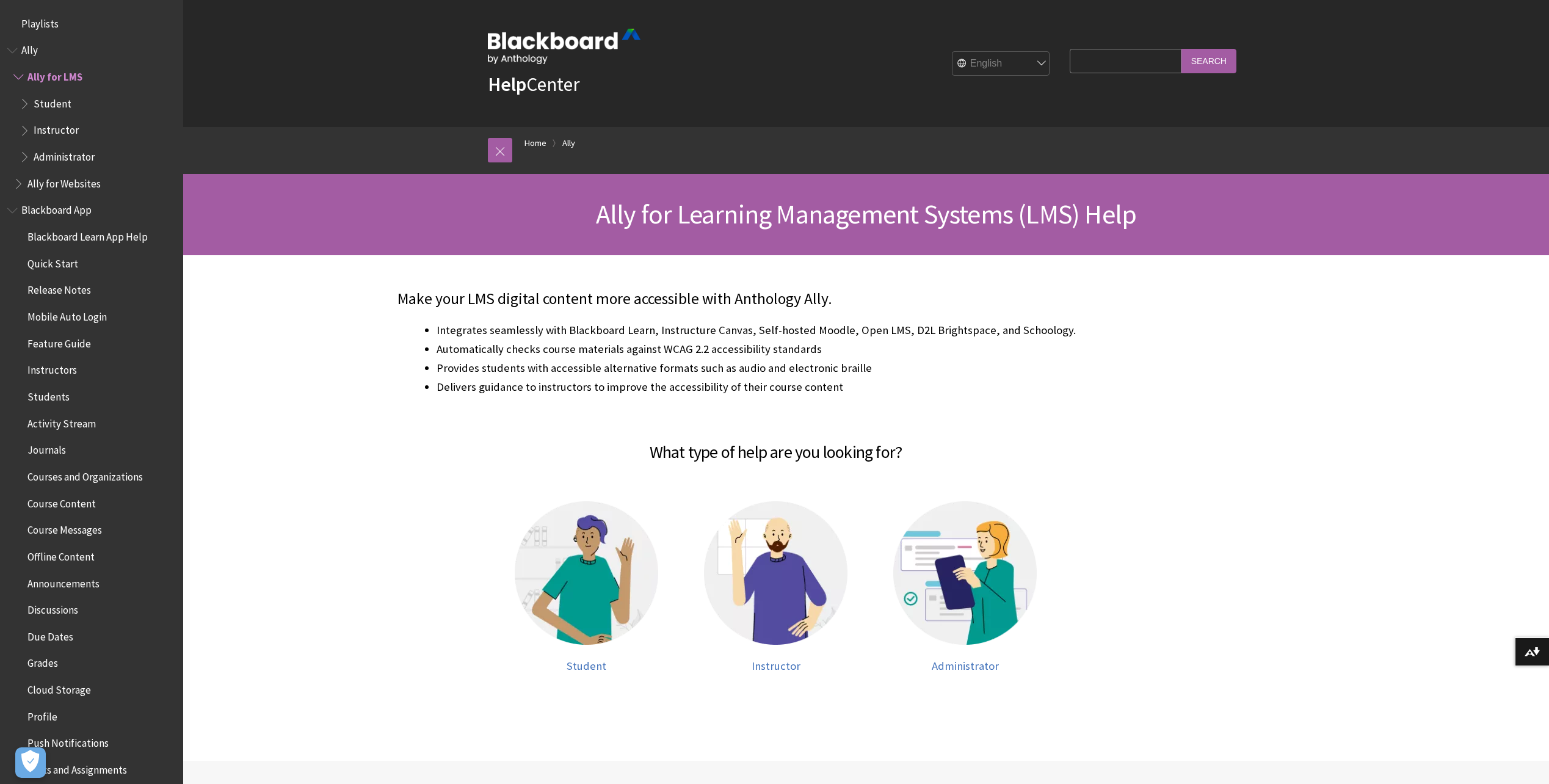
scroll to position [48, 0]
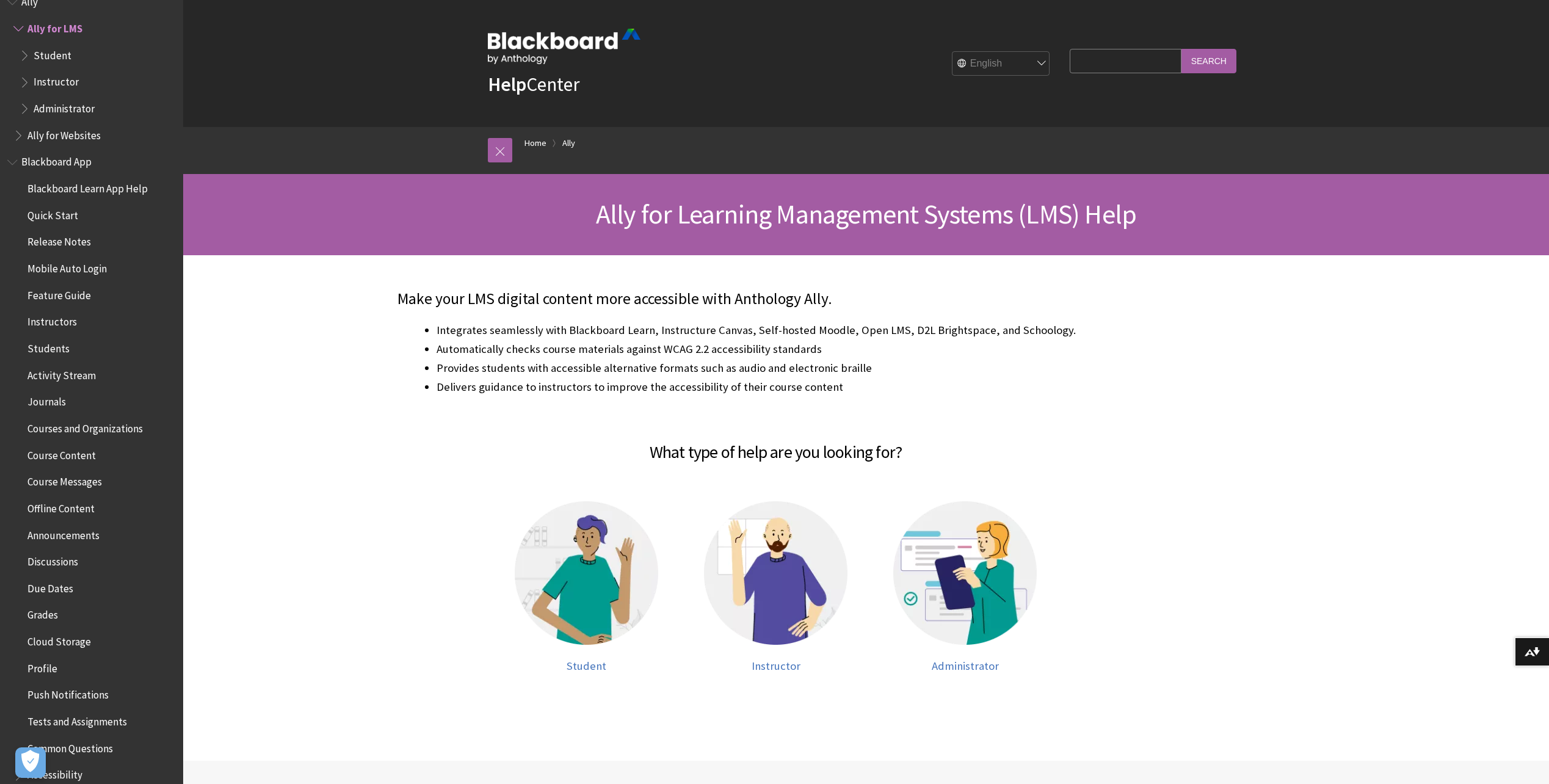
click at [56, 51] on span "Student" at bounding box center [53, 53] width 38 height 16
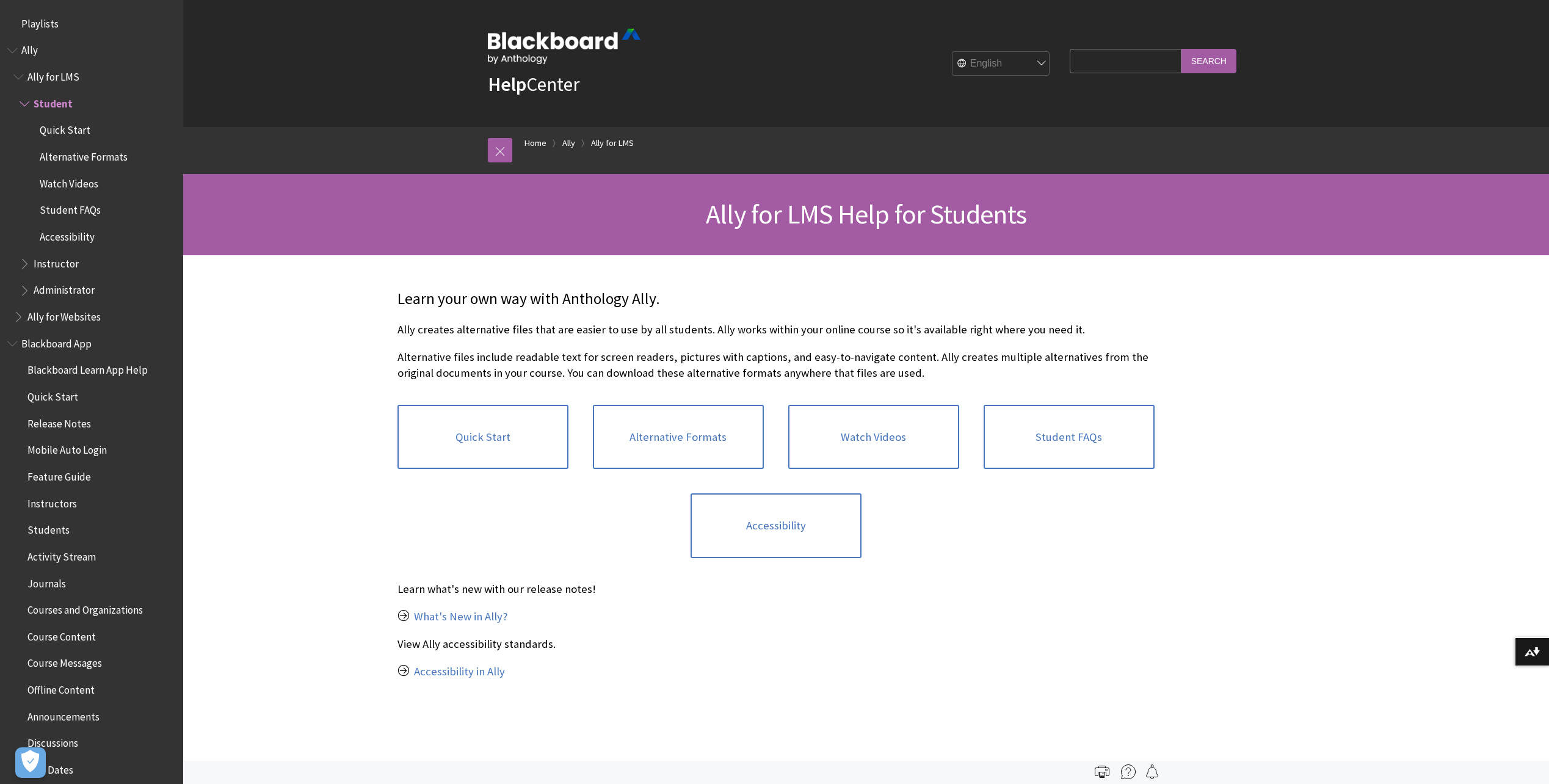
scroll to position [75, 0]
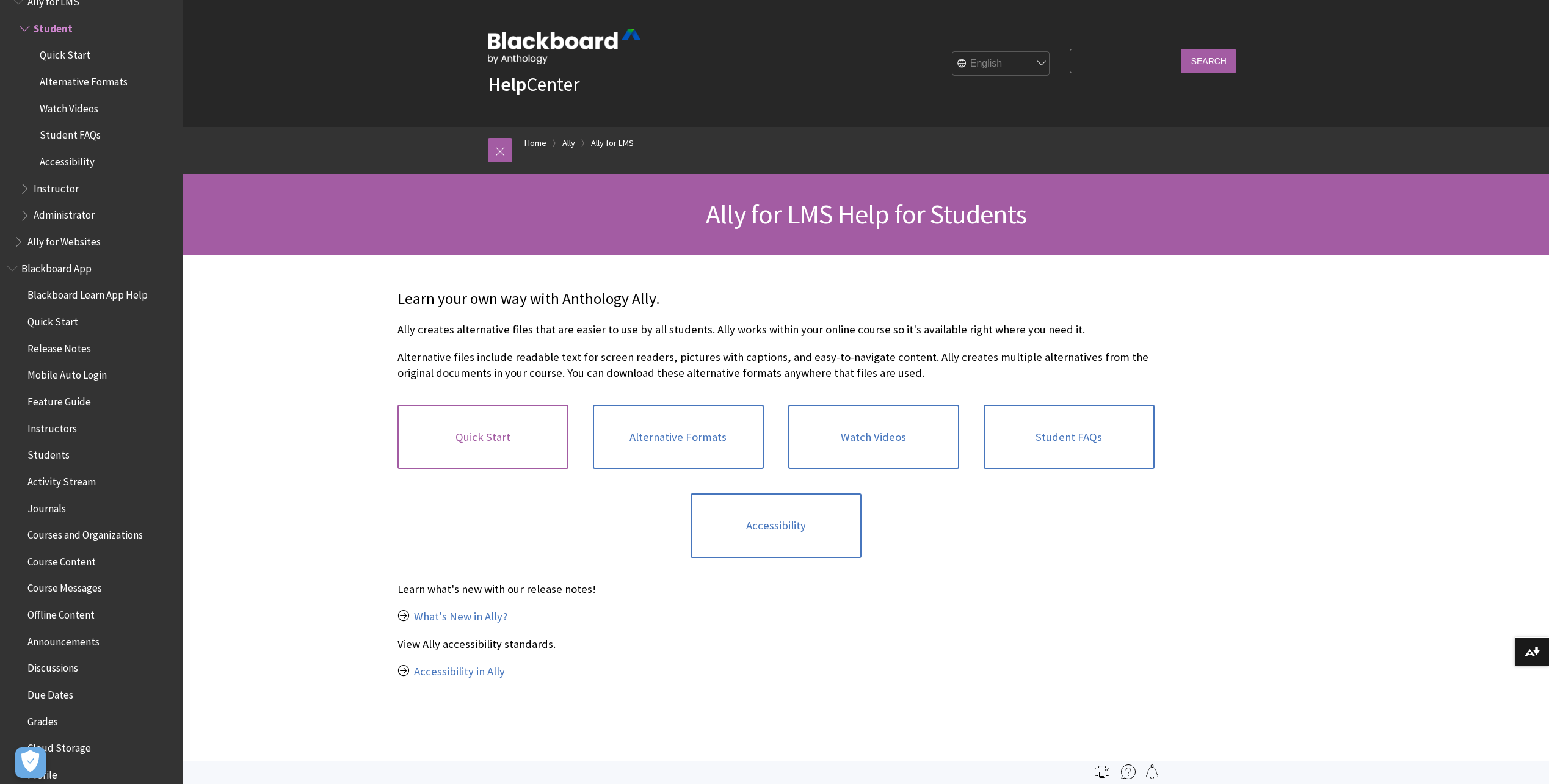
click at [467, 448] on link "Quick Start" at bounding box center [483, 437] width 171 height 64
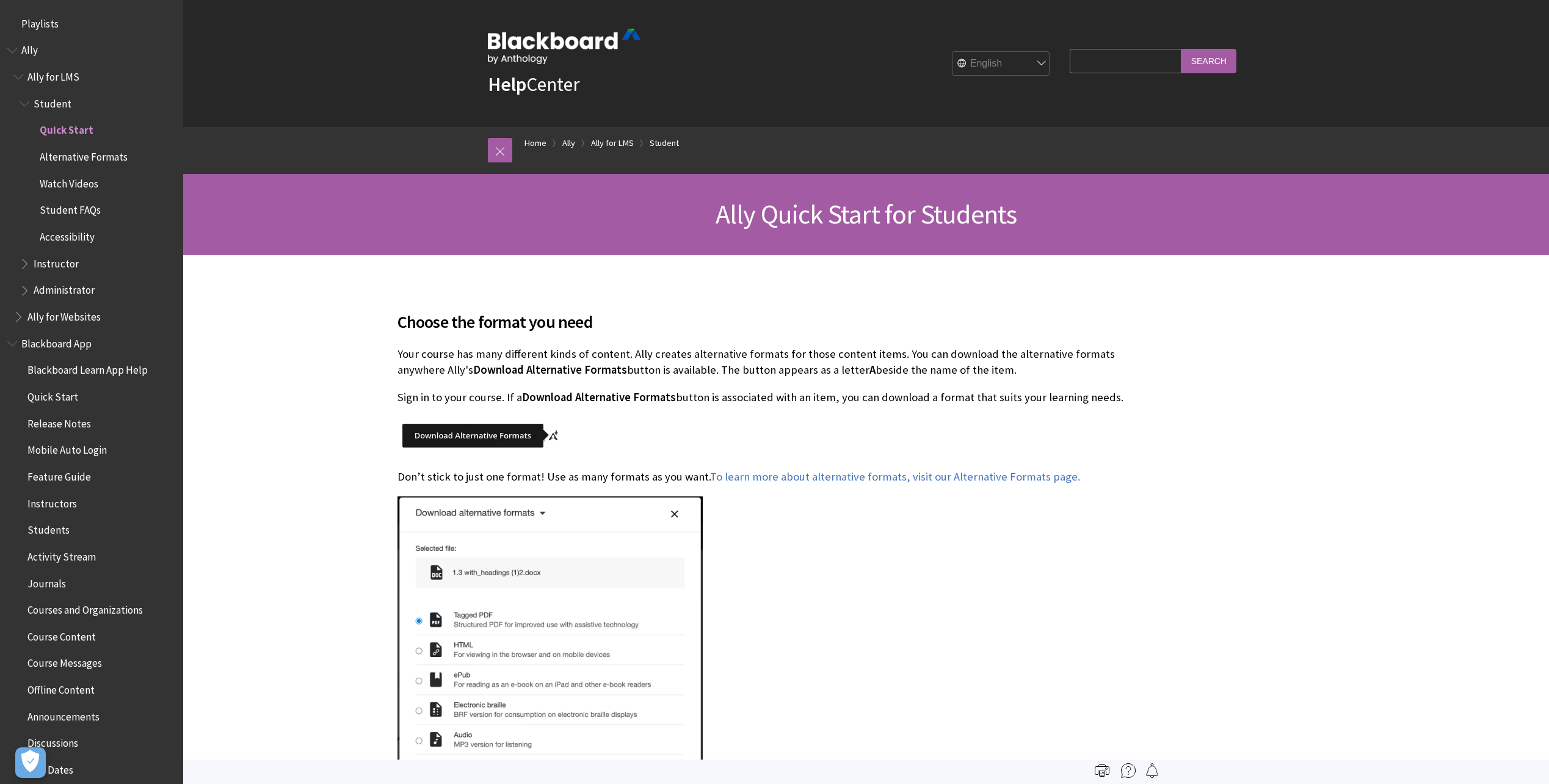
scroll to position [102, 0]
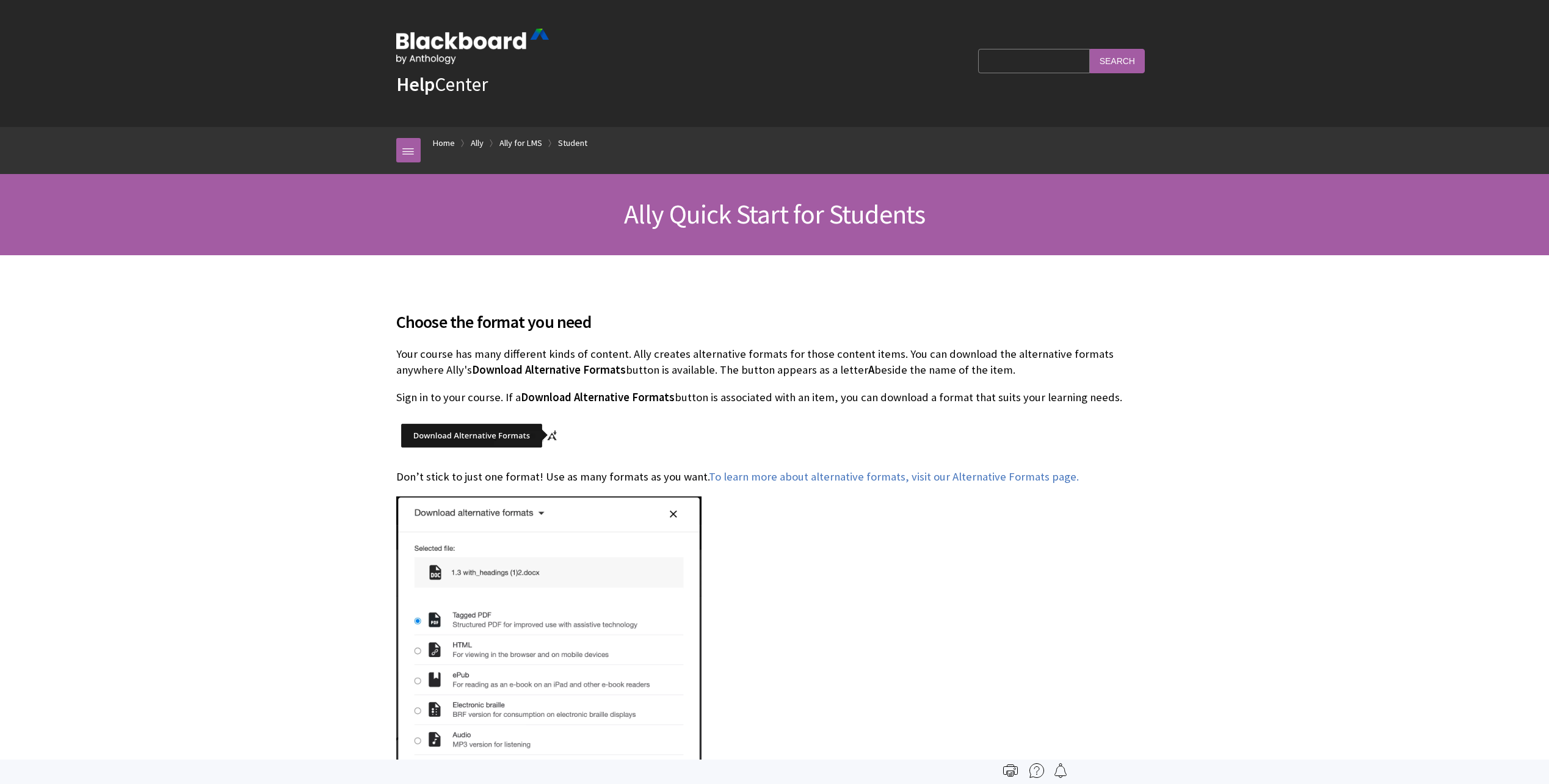
scroll to position [102, 0]
